Goal: Transaction & Acquisition: Download file/media

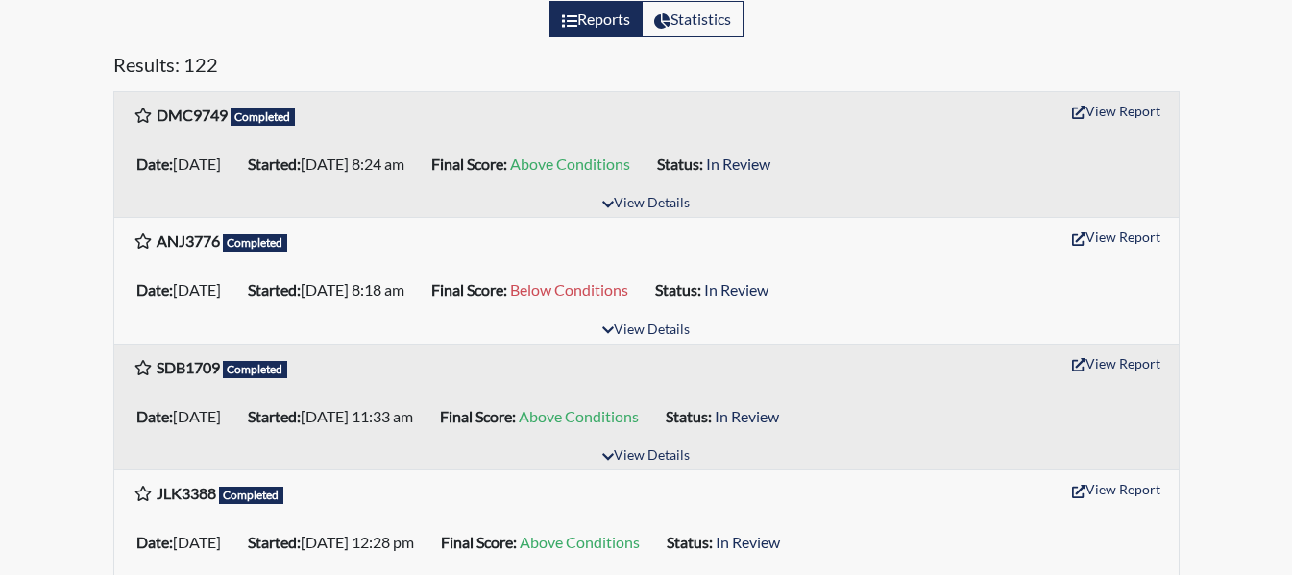
scroll to position [288, 0]
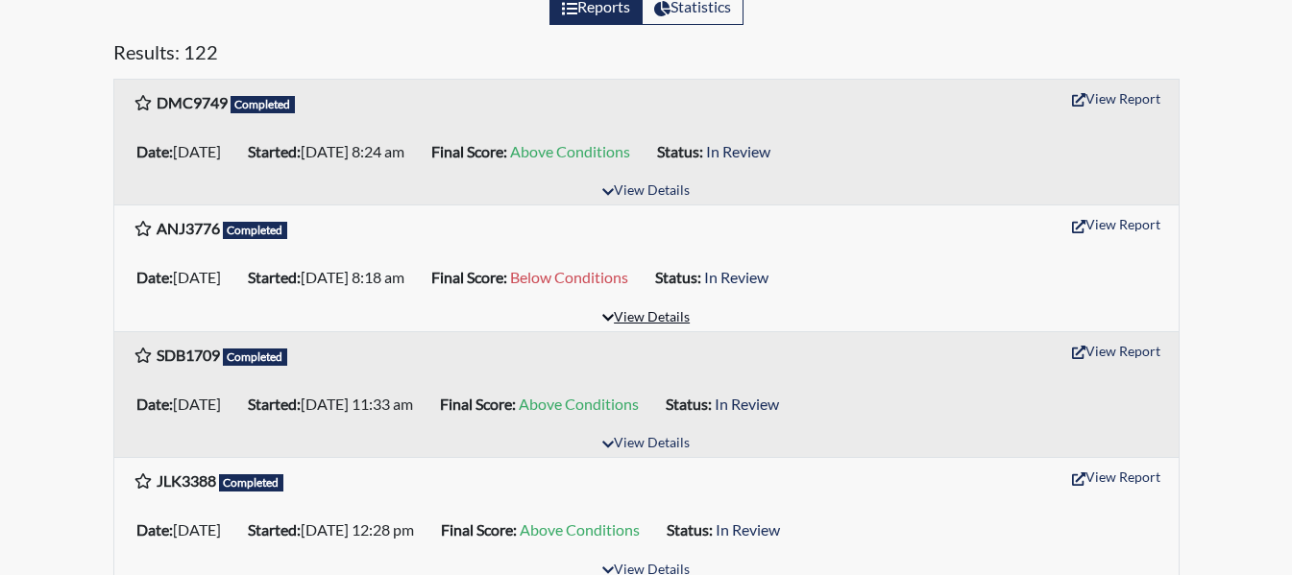
click at [666, 319] on button "View Details" at bounding box center [646, 318] width 105 height 26
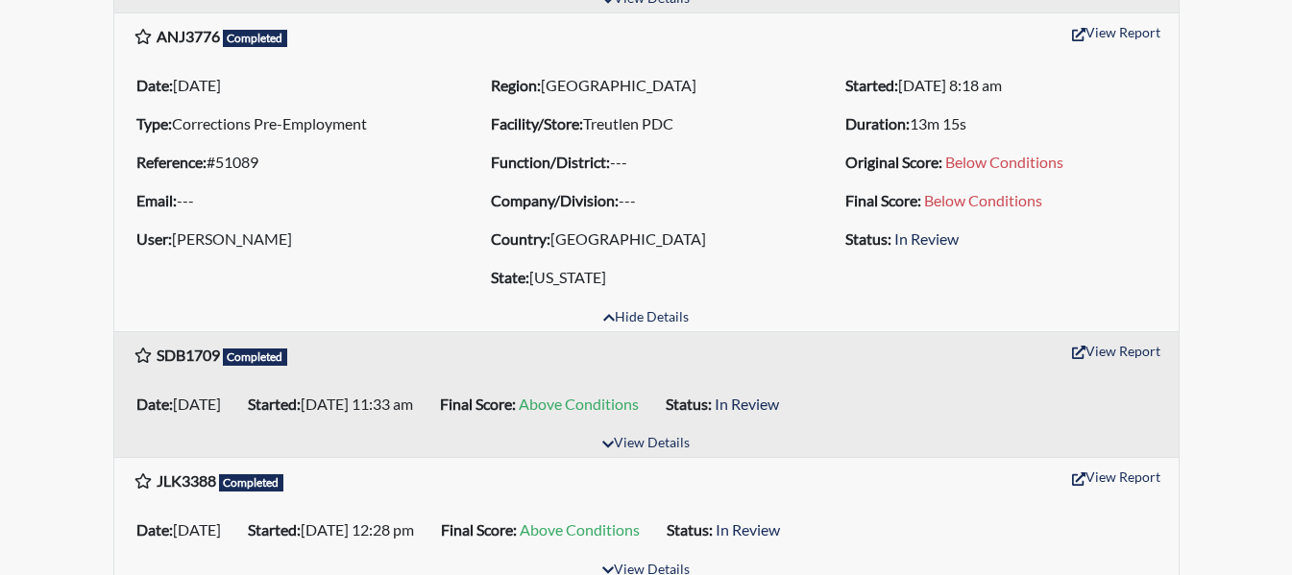
scroll to position [384, 0]
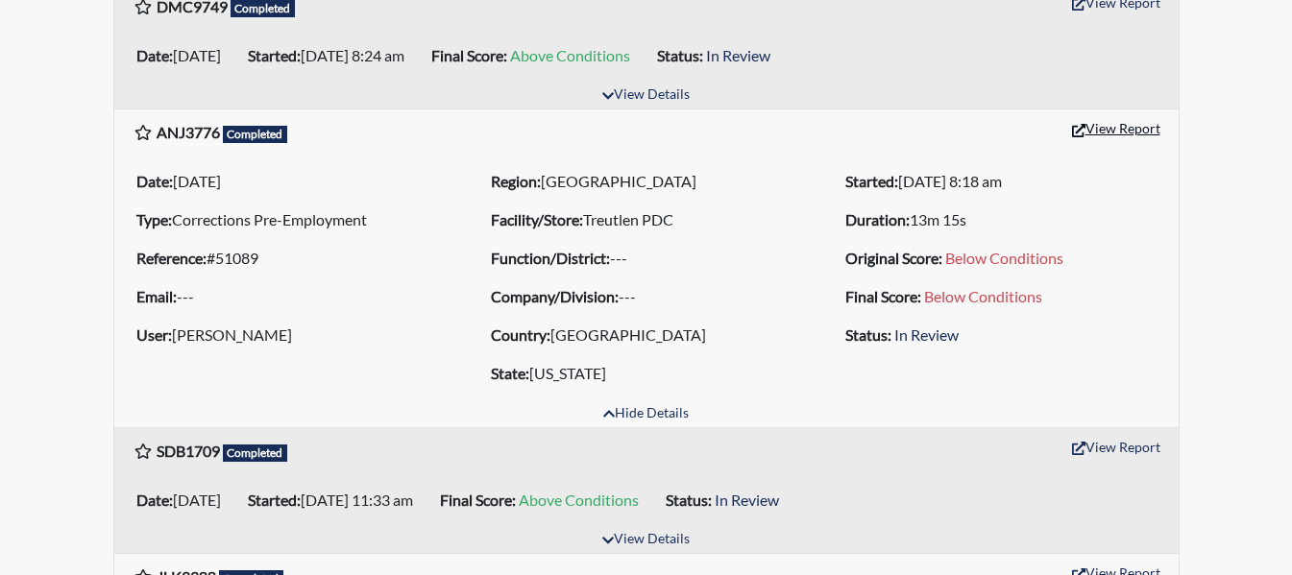
click at [1133, 134] on button "View Report" at bounding box center [1116, 128] width 106 height 30
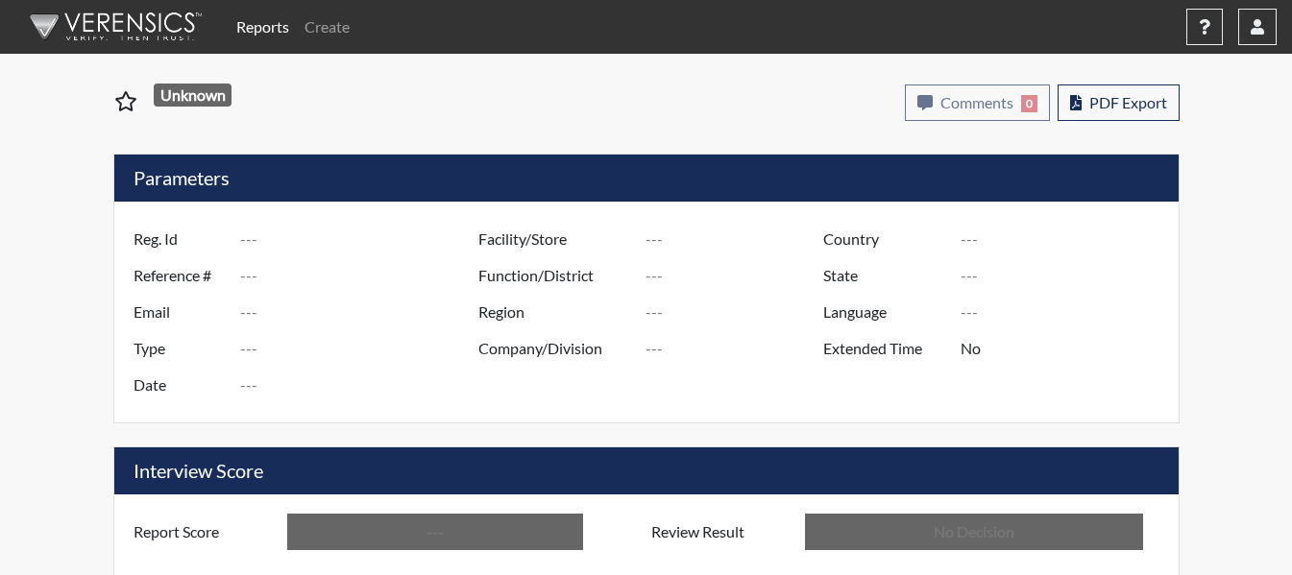
type input "ANJ3776"
type input "51089"
type input "---"
type input "Corrections Pre-Employment"
type input "[DATE]"
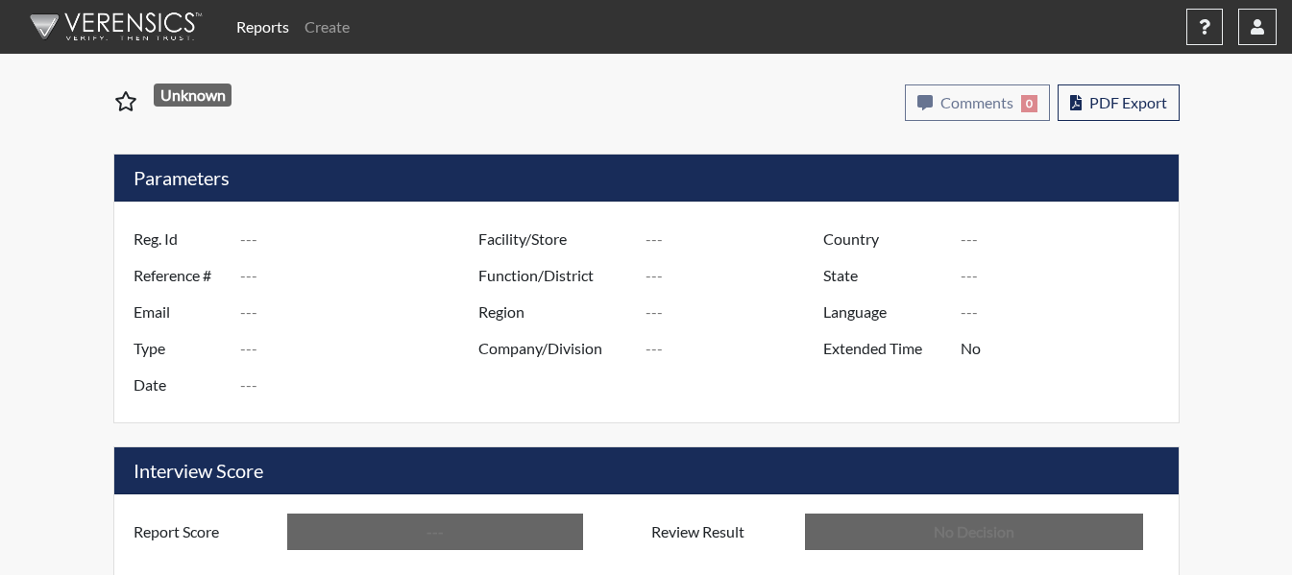
type input "Treutlen PDC"
type input "[GEOGRAPHIC_DATA]"
type input "[US_STATE]"
type input "English"
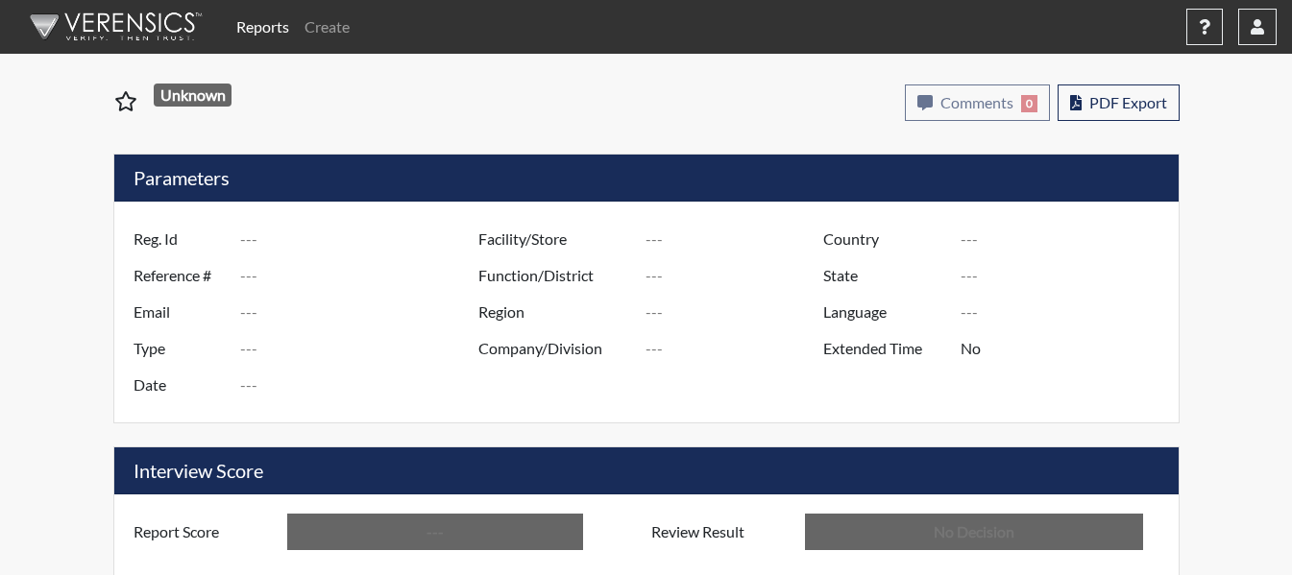
type input "Below Conditions"
type input "In Review"
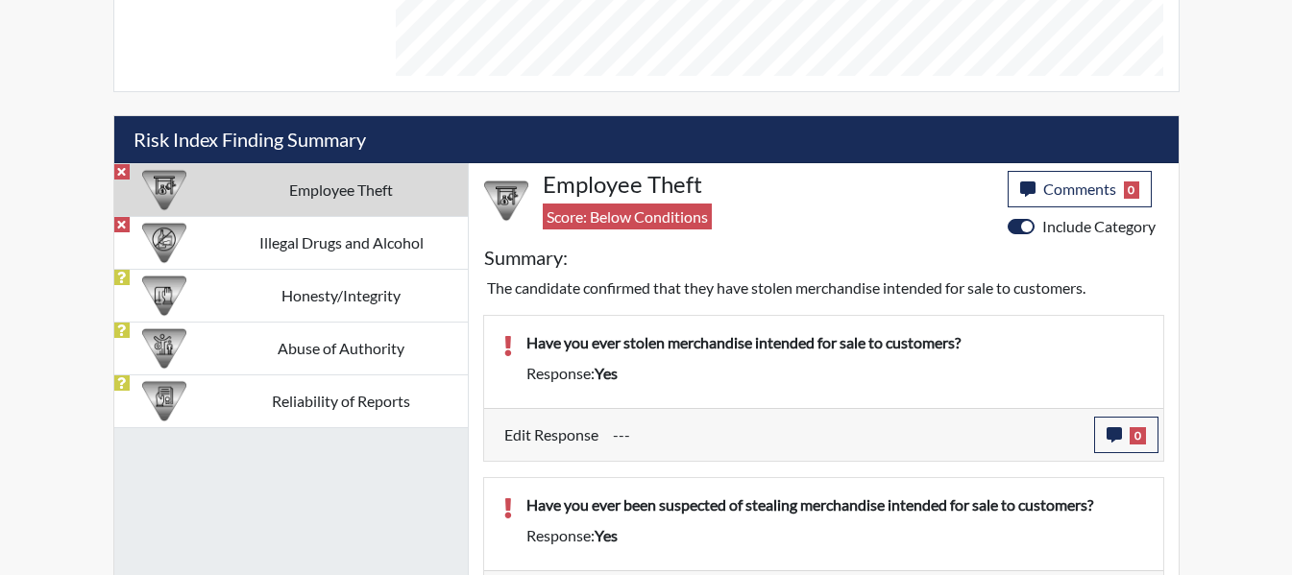
scroll to position [952, 0]
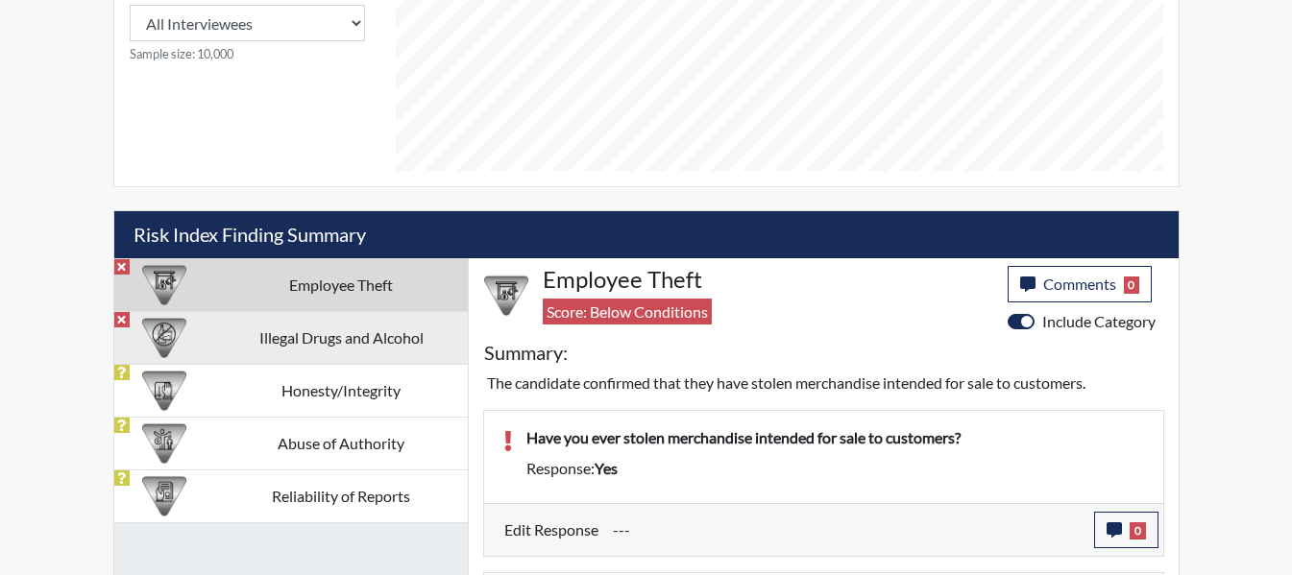
click at [310, 325] on td "Illegal Drugs and Alcohol" at bounding box center [341, 337] width 253 height 53
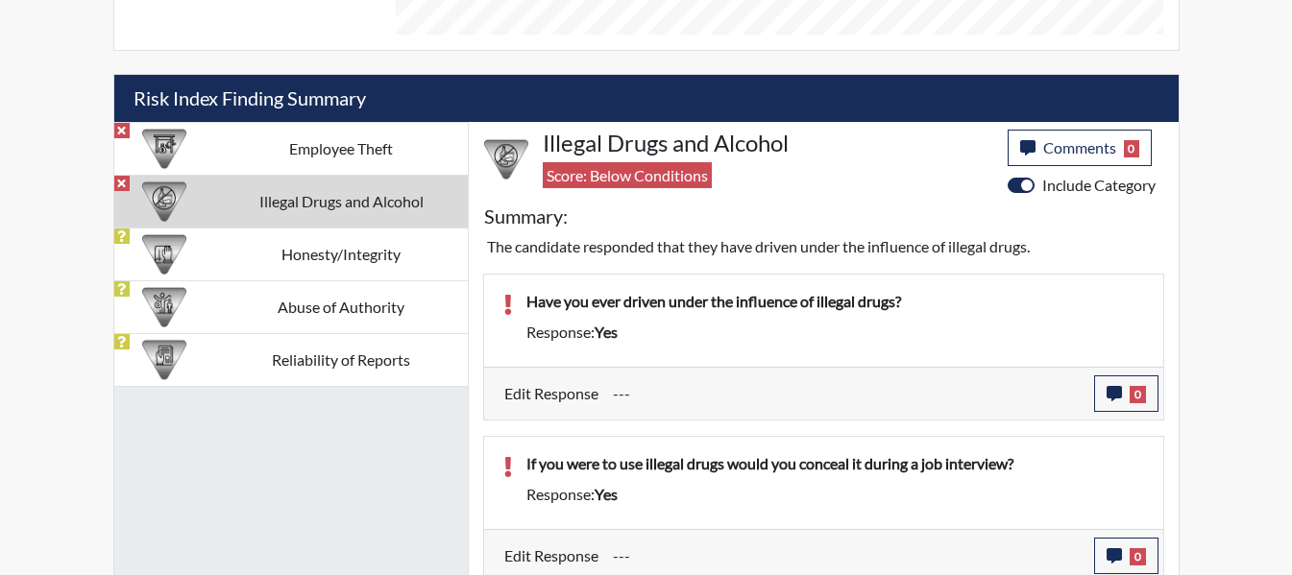
scroll to position [1097, 0]
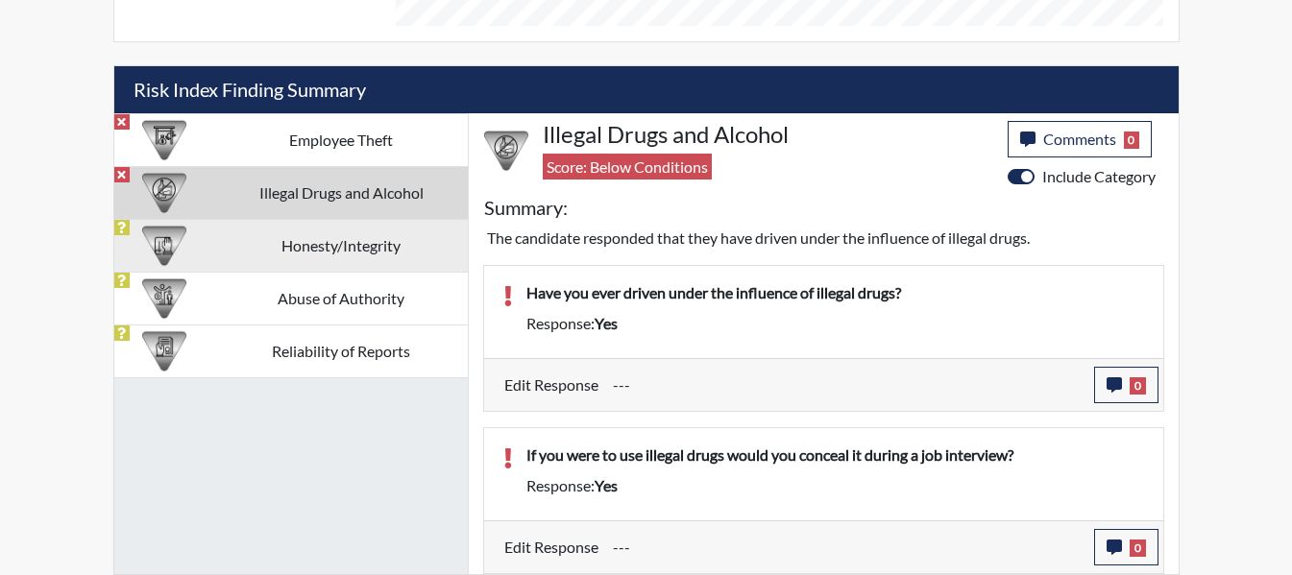
click at [347, 247] on td "Honesty/Integrity" at bounding box center [341, 245] width 253 height 53
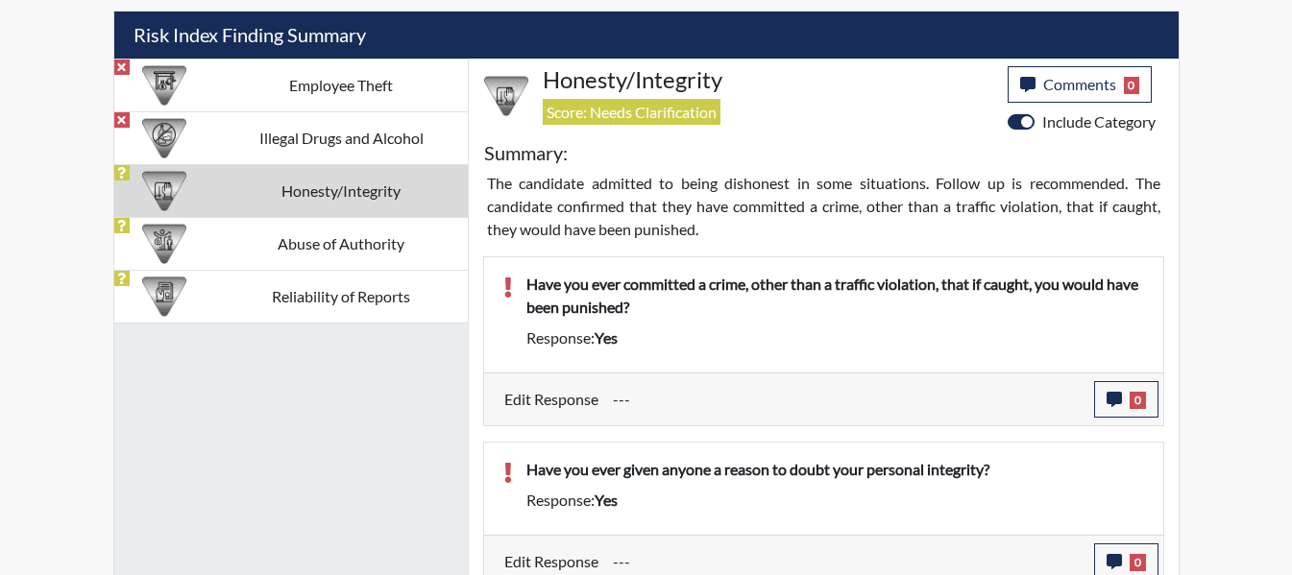
scroll to position [1151, 0]
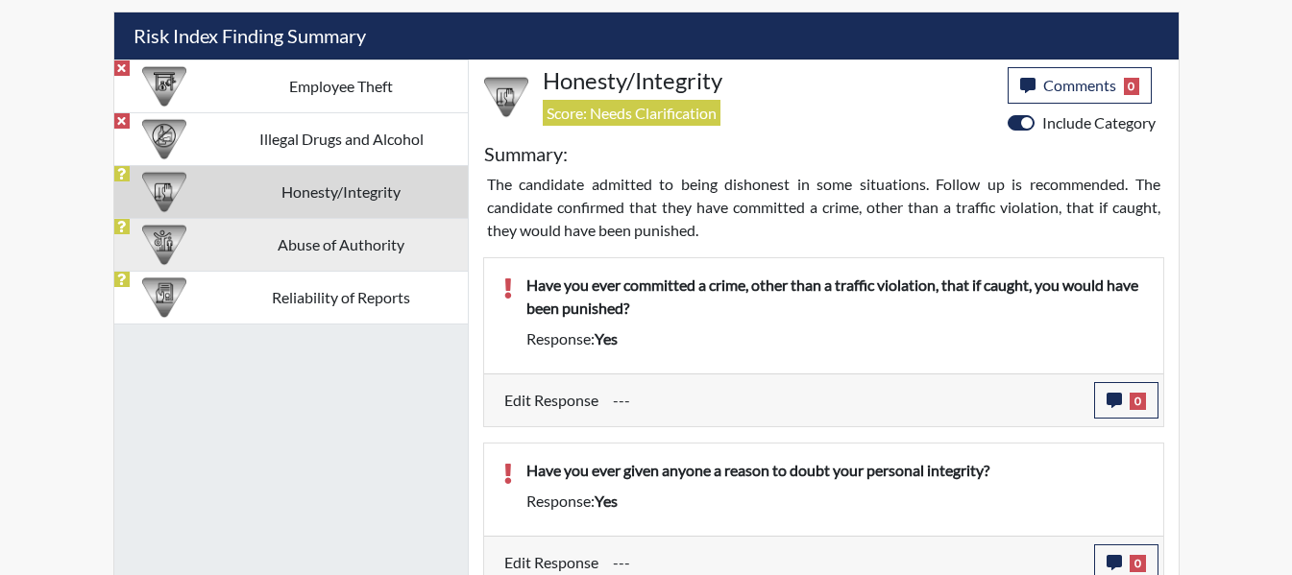
click at [389, 243] on td "Abuse of Authority" at bounding box center [341, 244] width 253 height 53
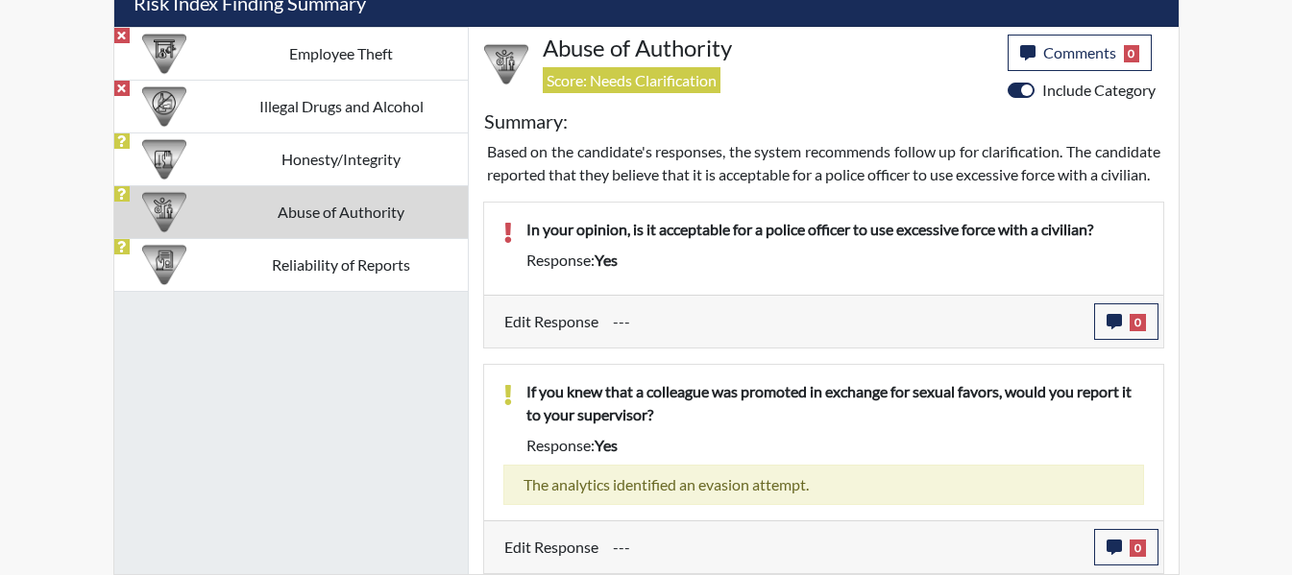
scroll to position [1206, 0]
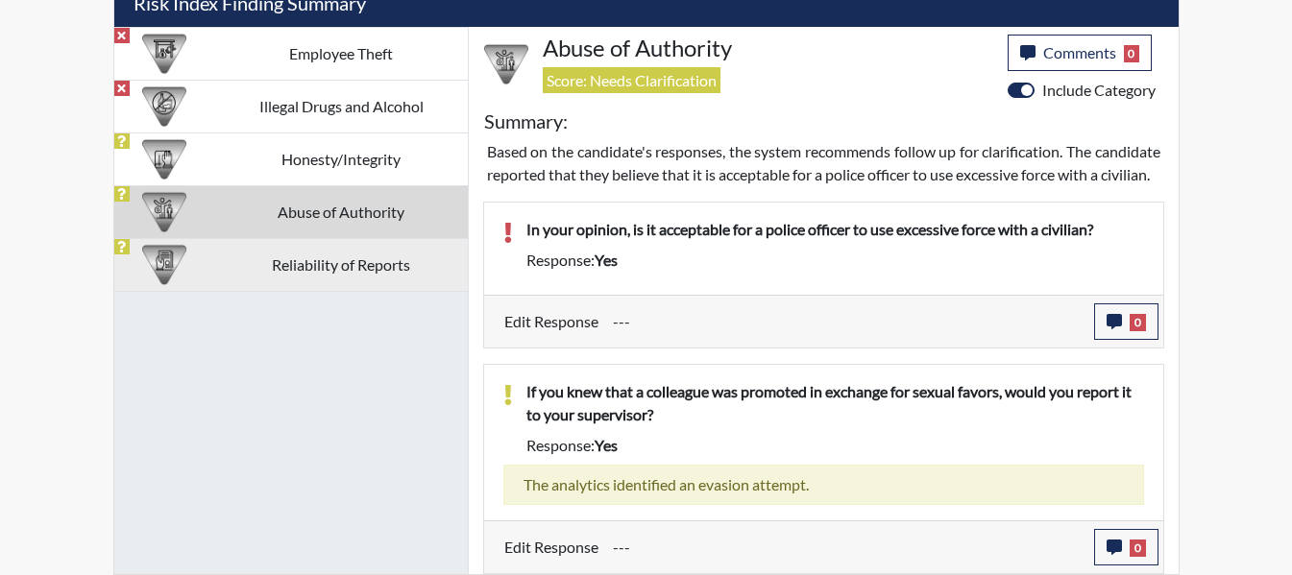
click at [270, 238] on td "Reliability of Reports" at bounding box center [341, 264] width 253 height 53
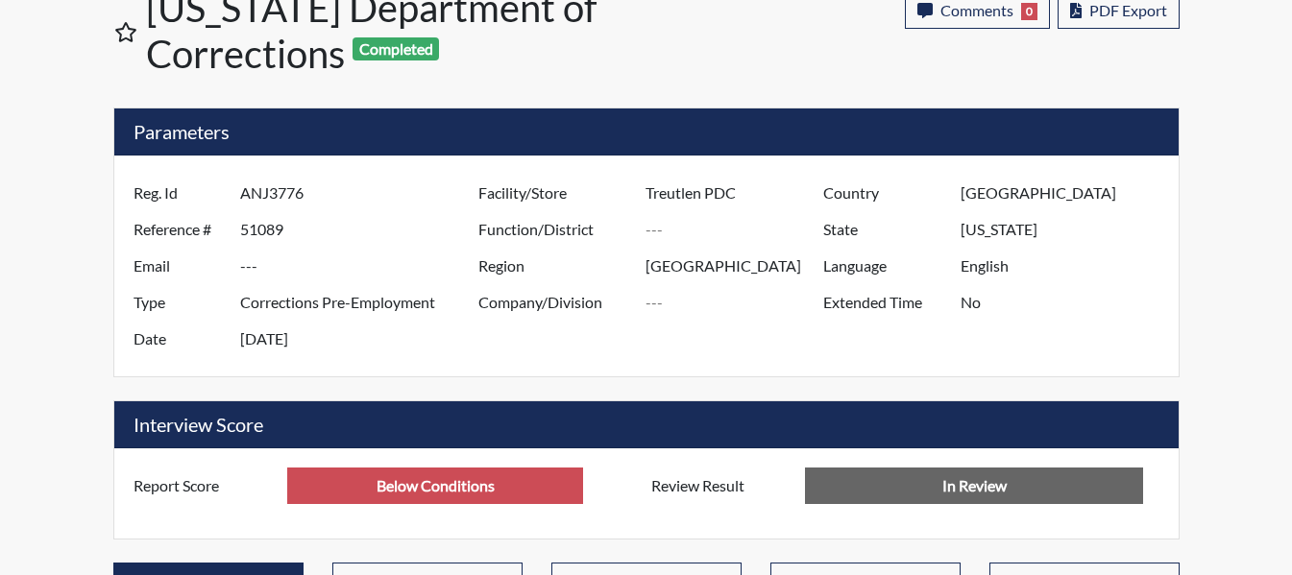
scroll to position [0, 0]
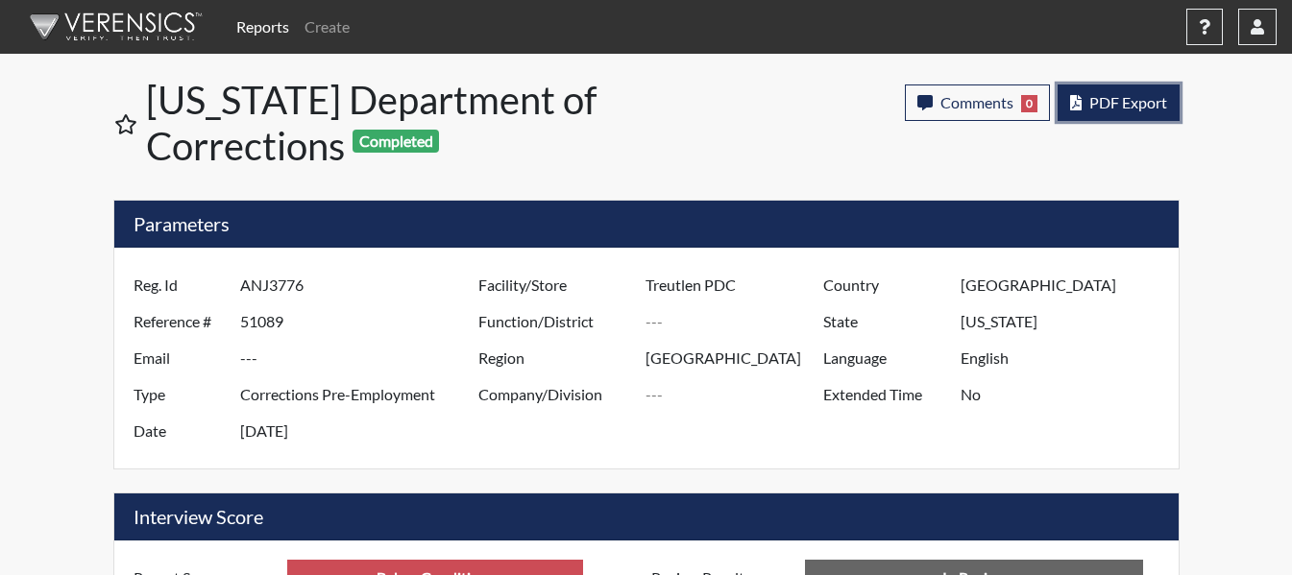
click at [1127, 95] on span "PDF Export" at bounding box center [1128, 102] width 78 height 18
